Goal: Navigation & Orientation: Find specific page/section

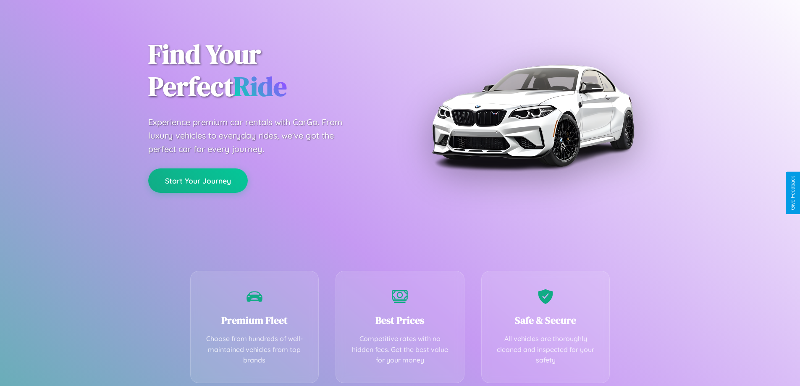
scroll to position [165, 0]
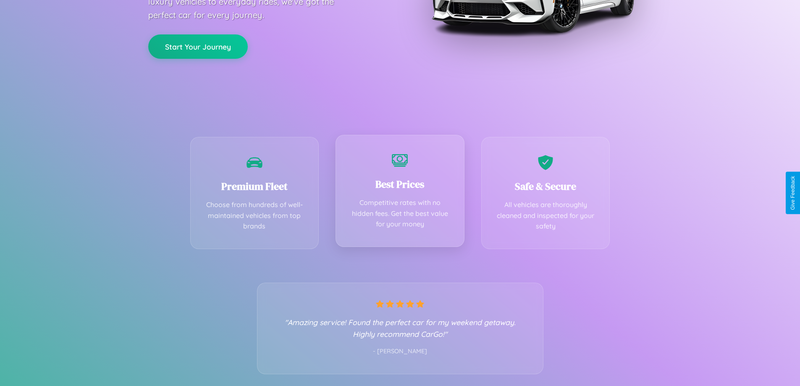
click at [400, 193] on div "Best Prices Competitive rates with no hidden fees. Get the best value for your …" at bounding box center [399, 191] width 129 height 112
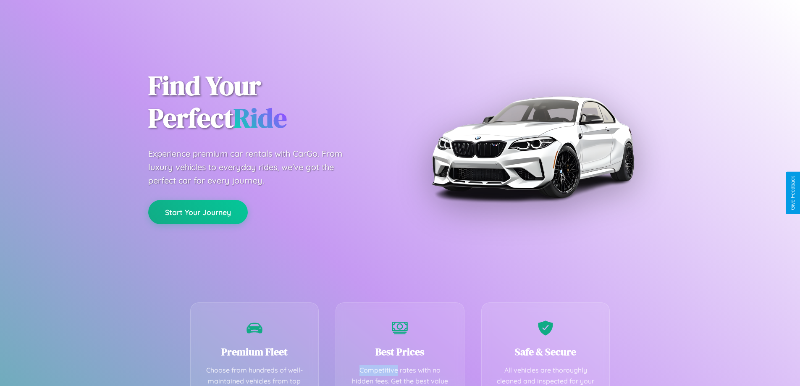
scroll to position [245, 0]
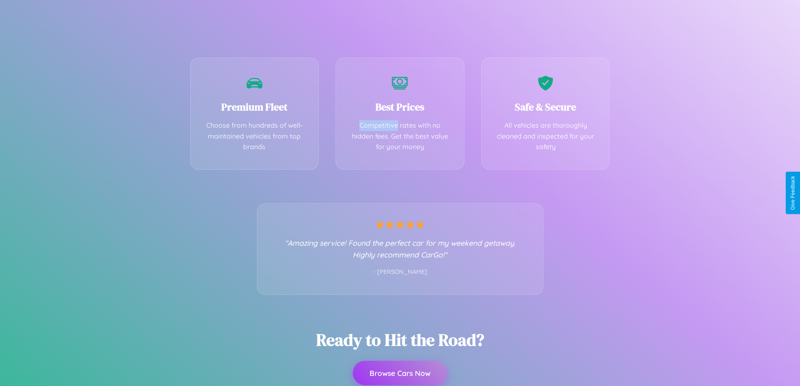
click at [400, 374] on button "Browse Cars Now" at bounding box center [400, 373] width 94 height 24
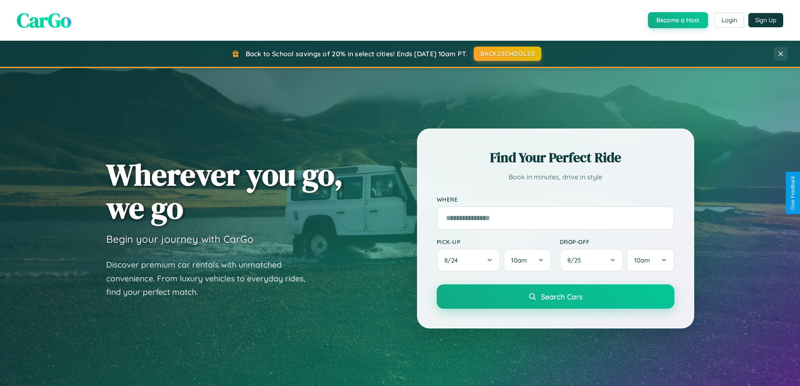
scroll to position [578, 0]
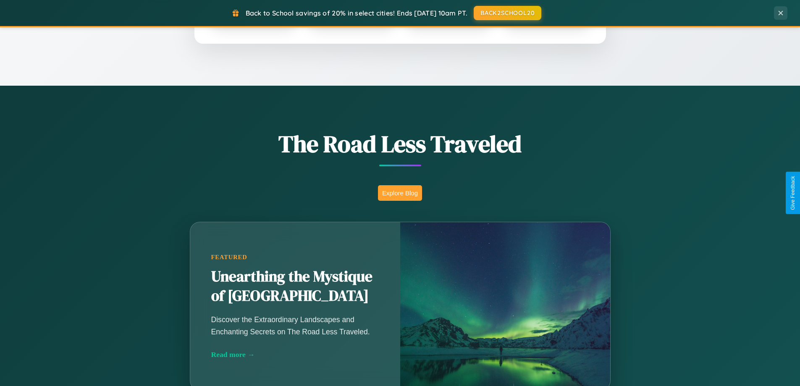
click at [400, 193] on button "Explore Blog" at bounding box center [400, 193] width 44 height 16
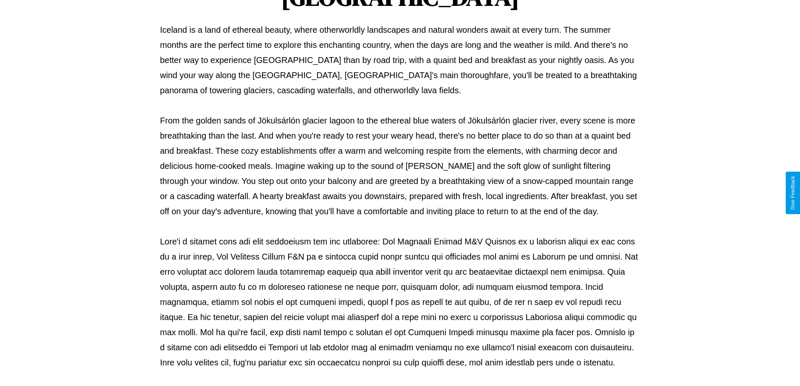
scroll to position [272, 0]
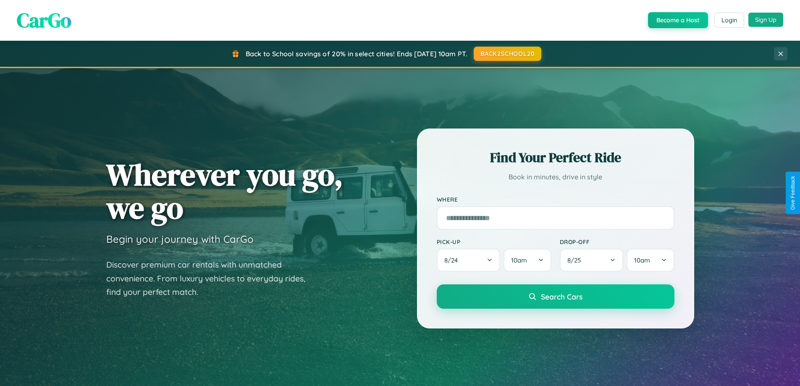
click at [765, 20] on button "Sign Up" at bounding box center [765, 20] width 35 height 14
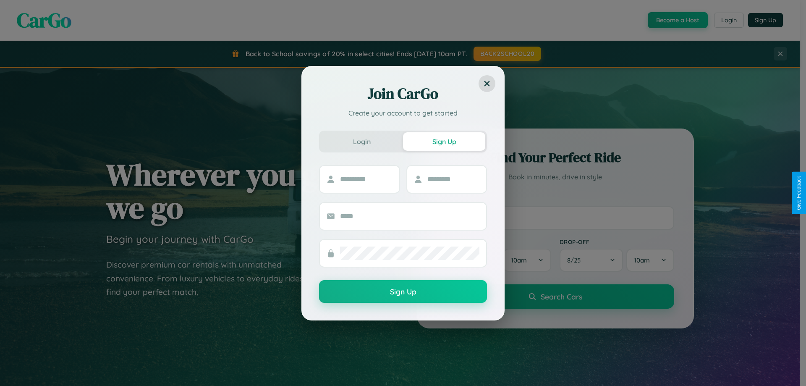
click at [507, 54] on div "Join CarGo Create your account to get started Login Sign Up Sign Up" at bounding box center [403, 193] width 806 height 386
